Goal: Navigation & Orientation: Find specific page/section

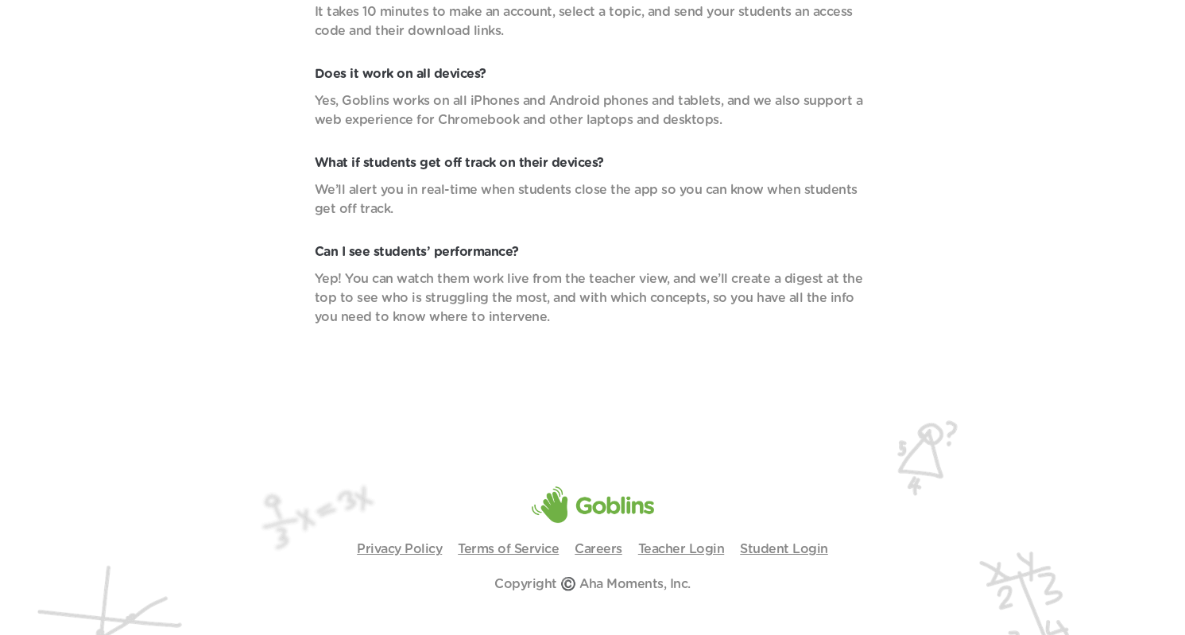
scroll to position [5704, 0]
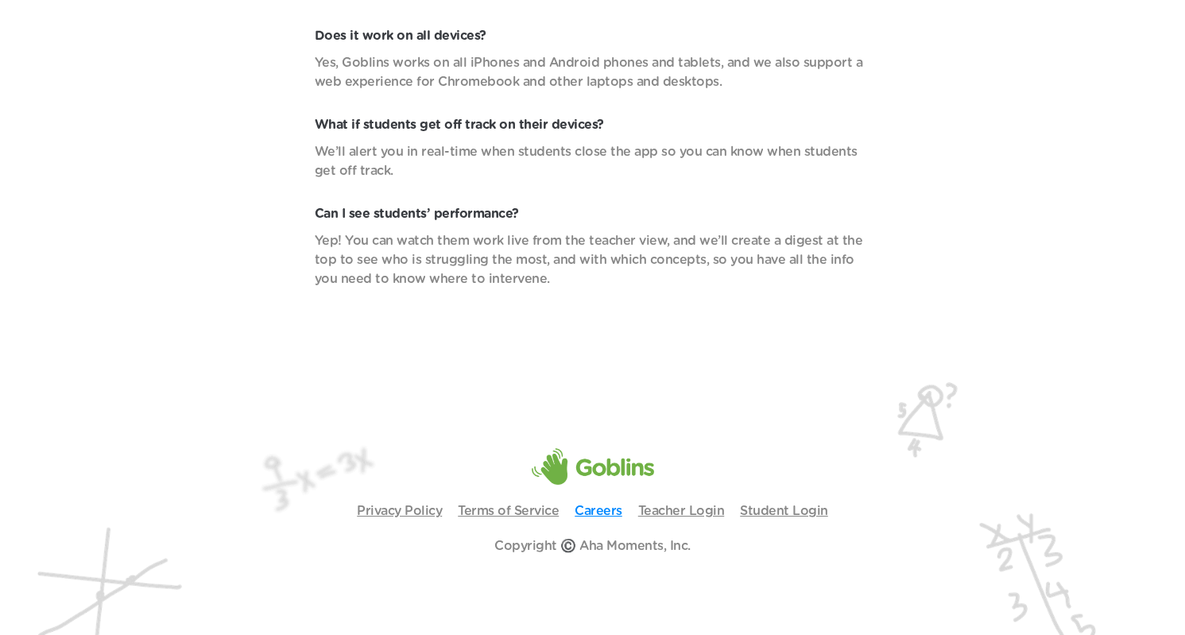
click at [589, 515] on link "Careers" at bounding box center [599, 511] width 48 height 13
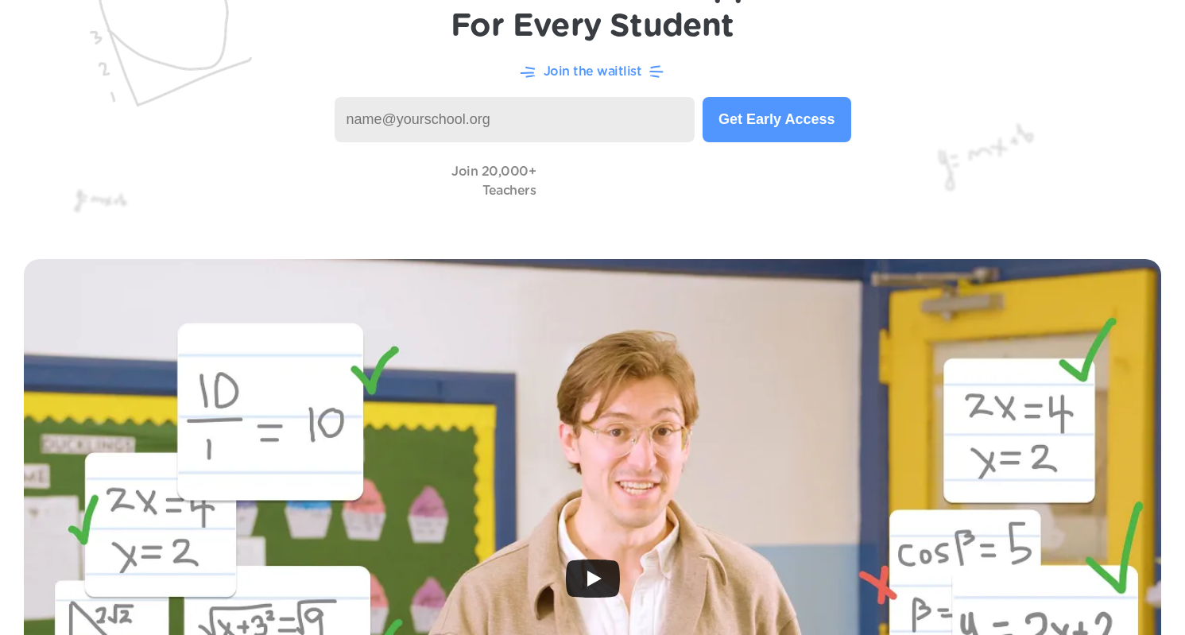
scroll to position [0, 0]
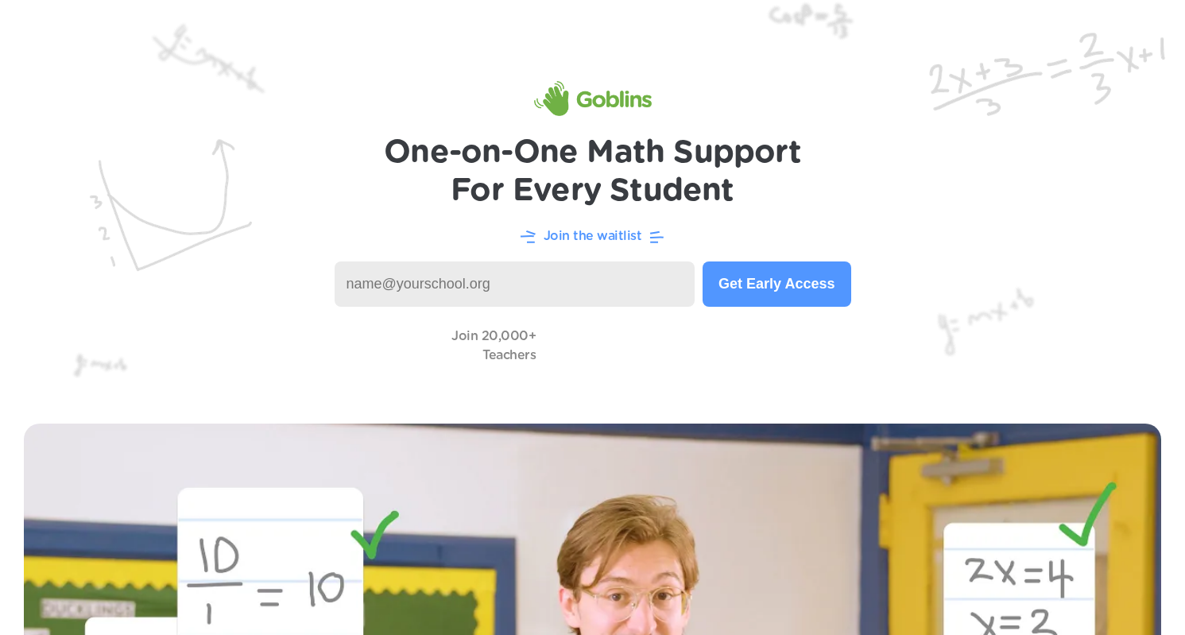
click at [593, 103] on img at bounding box center [593, 98] width 118 height 35
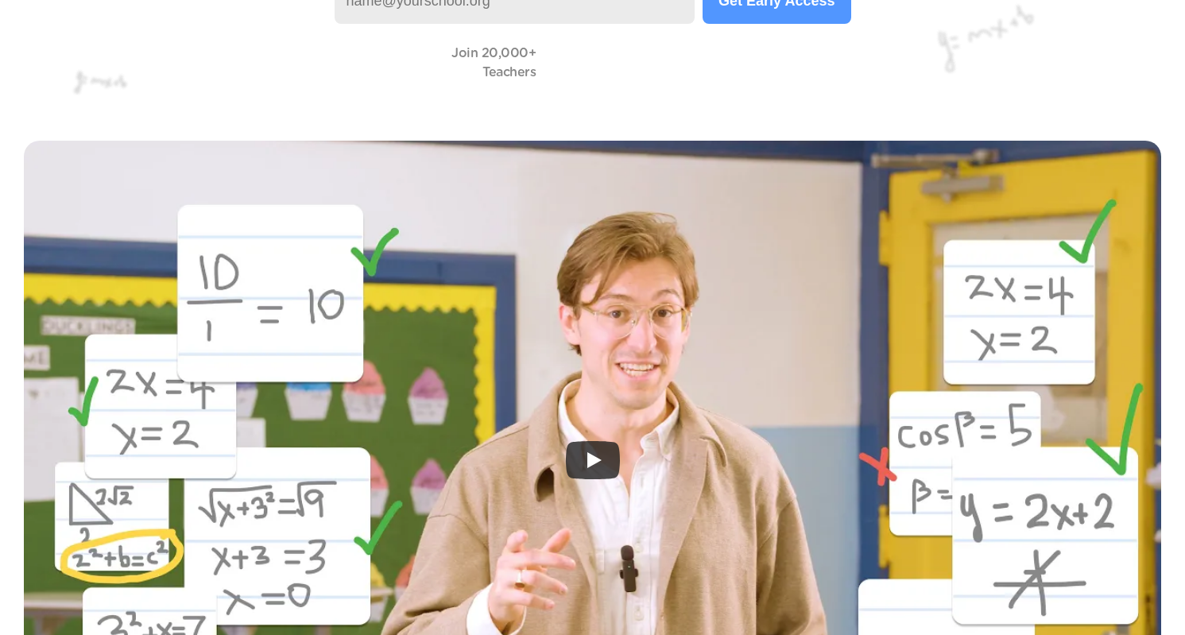
scroll to position [442, 0]
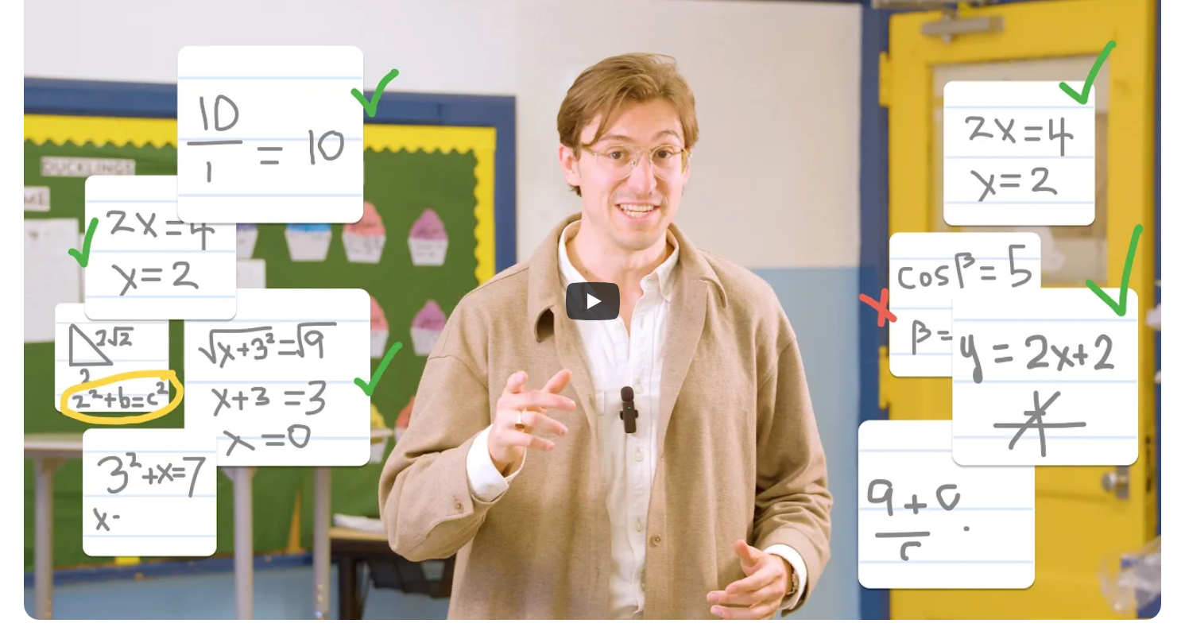
click at [602, 397] on div at bounding box center [593, 301] width 1138 height 638
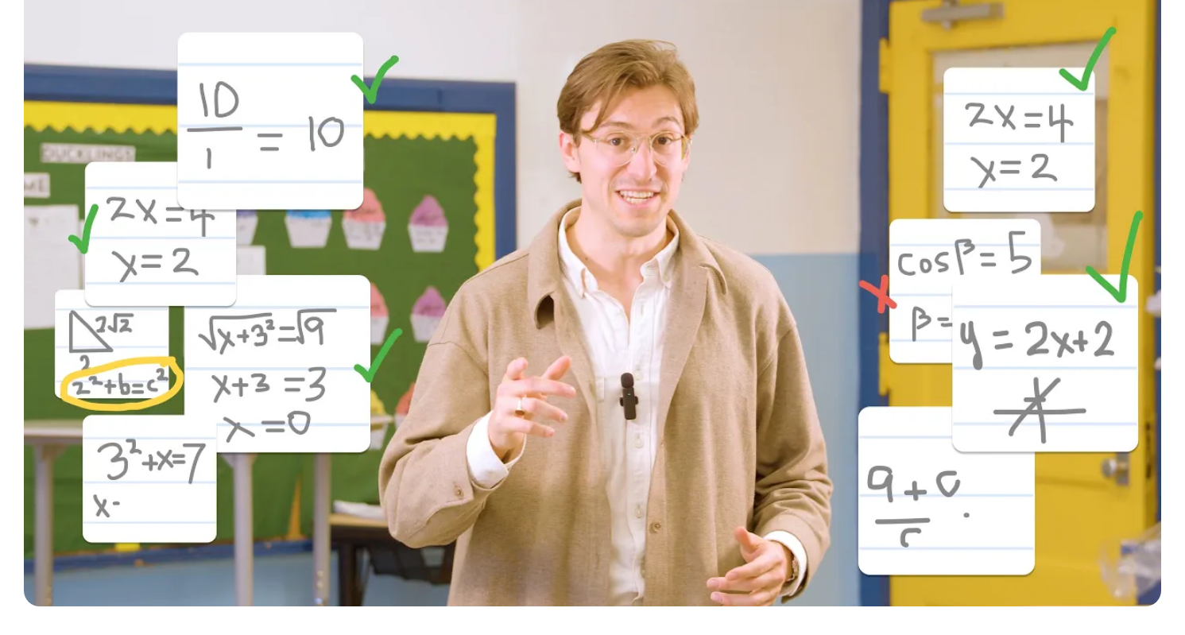
scroll to position [457, 0]
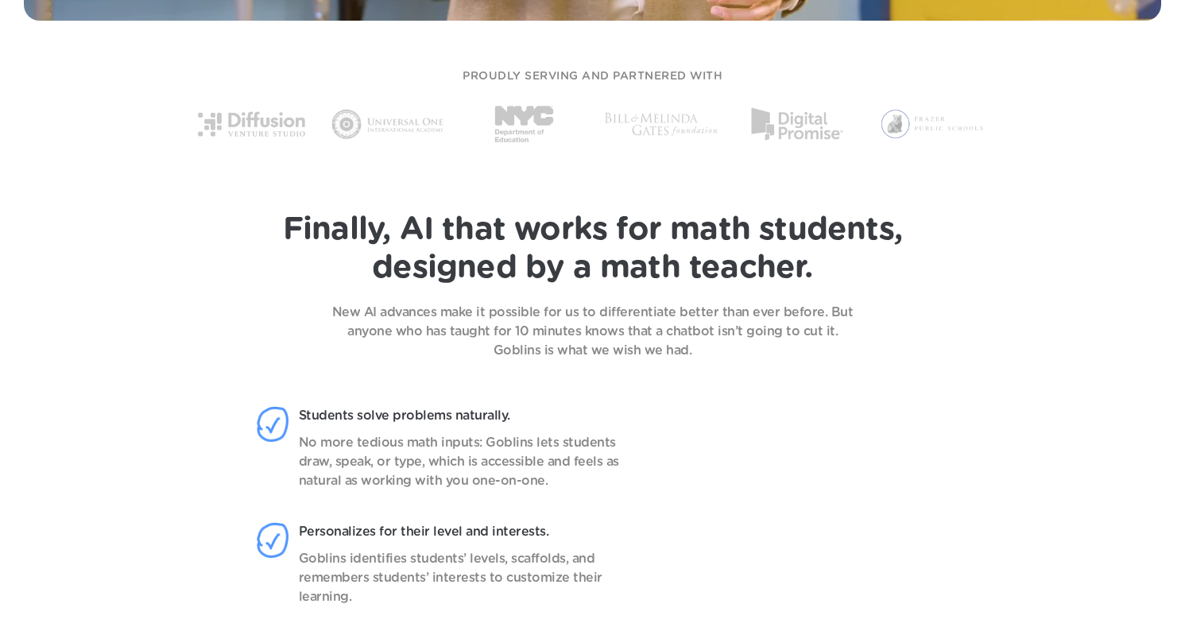
scroll to position [867, 0]
